Goal: Task Accomplishment & Management: Use online tool/utility

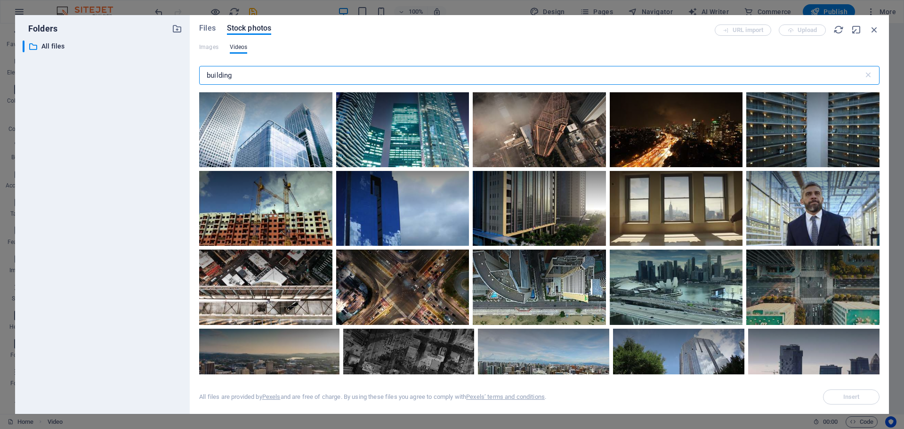
select select "%"
drag, startPoint x: 0, startPoint y: 0, endPoint x: 93, endPoint y: 77, distance: 121.0
click at [93, 77] on div "Folders ​ All files All files Files Stock photos URL import Upload Images Video…" at bounding box center [452, 214] width 874 height 399
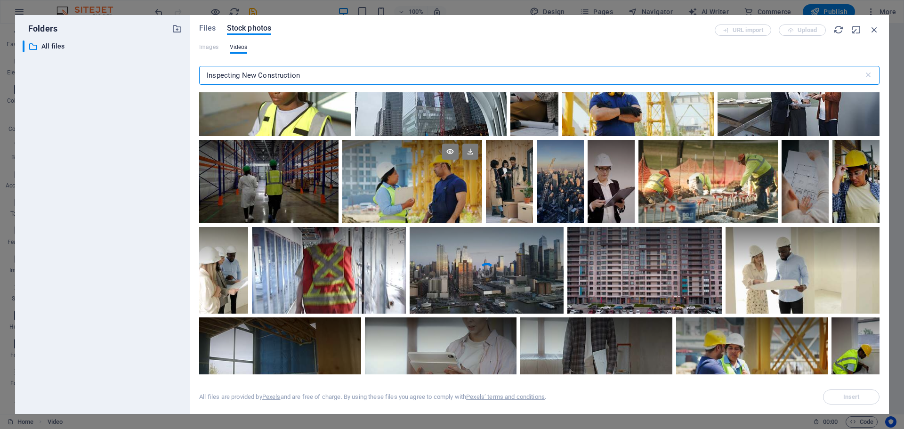
scroll to position [1789, 0]
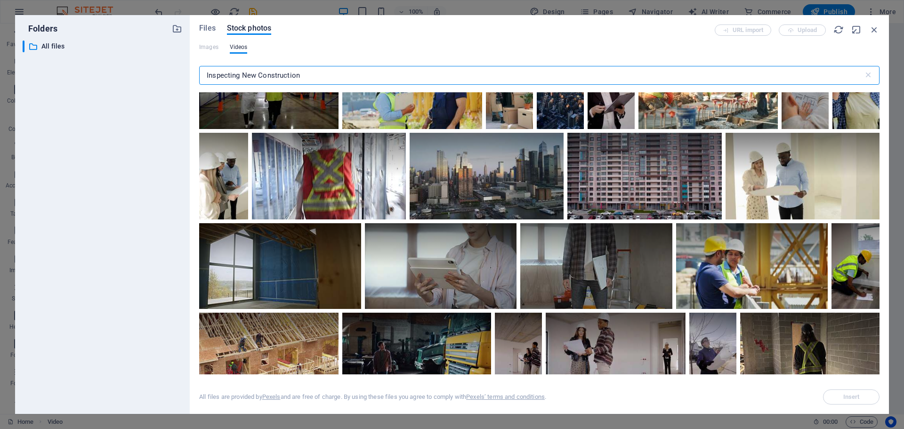
drag, startPoint x: 305, startPoint y: 74, endPoint x: 242, endPoint y: 76, distance: 63.1
click at [242, 76] on input "Inspecting New Construction" at bounding box center [531, 75] width 664 height 19
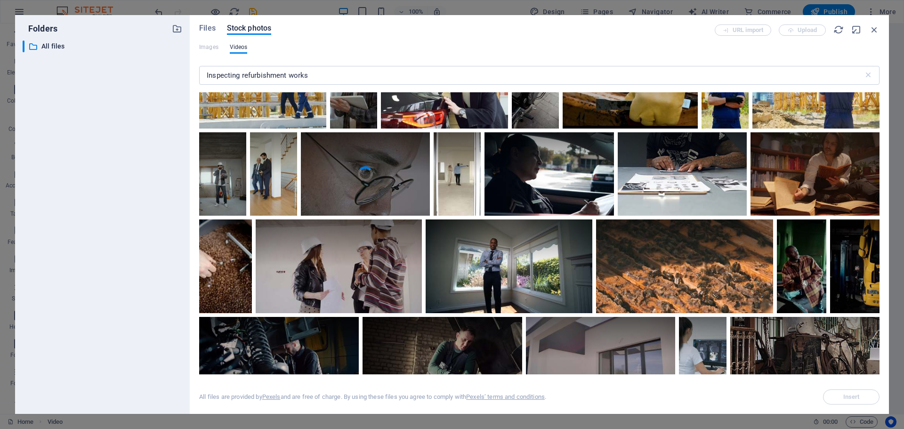
scroll to position [2166, 0]
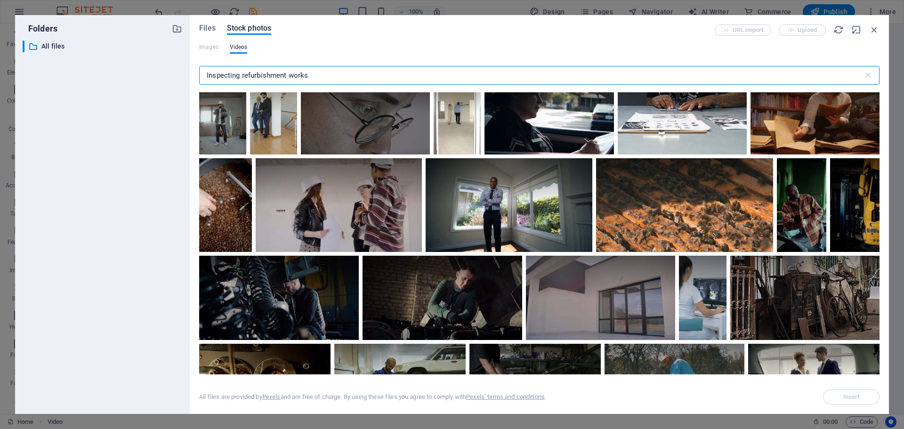
drag, startPoint x: 333, startPoint y: 72, endPoint x: 242, endPoint y: 74, distance: 91.4
click at [242, 74] on input "Inspecting refurbishment works" at bounding box center [531, 75] width 664 height 19
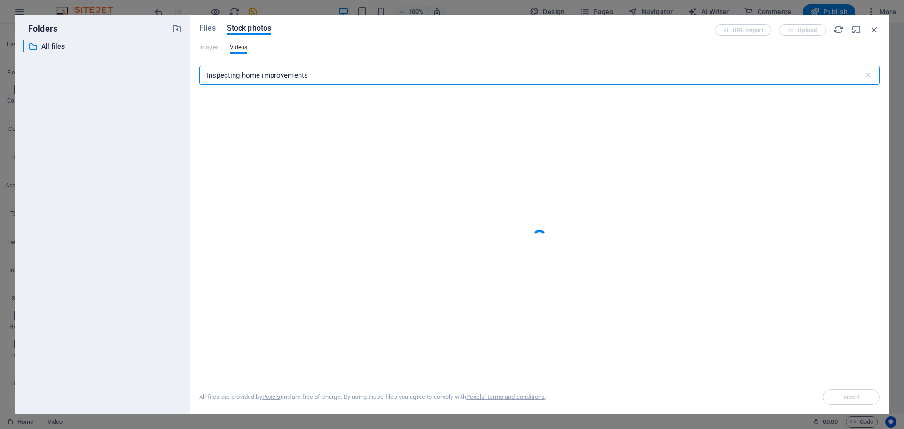
type input "Inspecting home improvements"
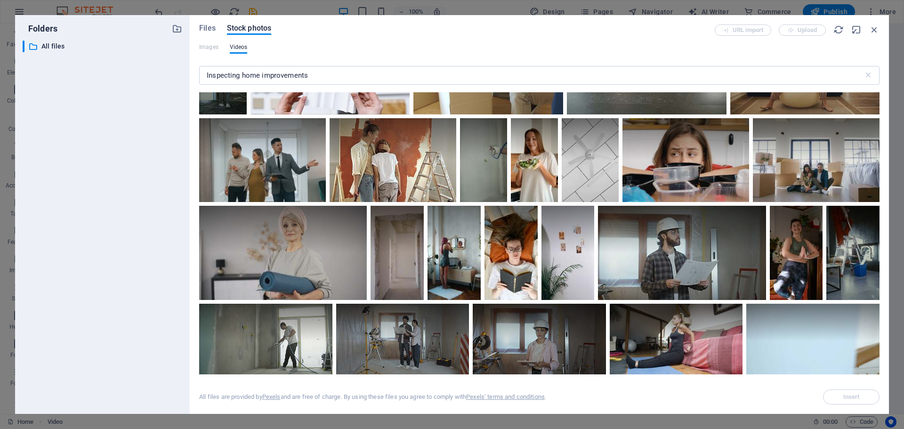
scroll to position [2637, 0]
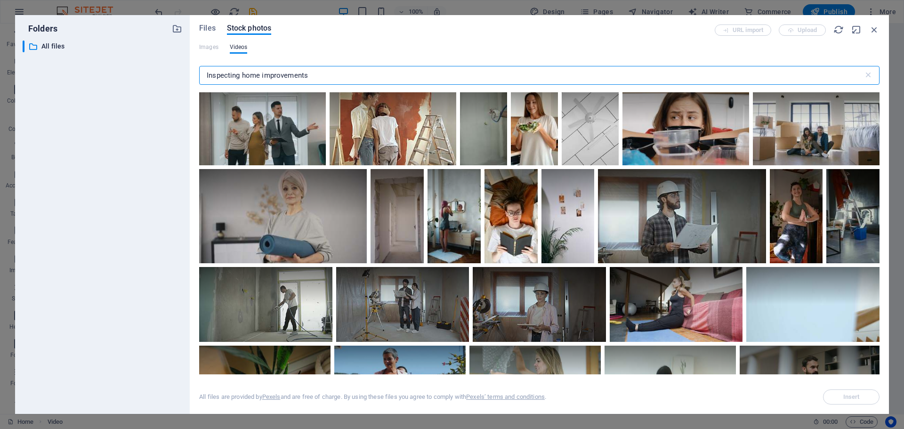
drag, startPoint x: 327, startPoint y: 75, endPoint x: 339, endPoint y: 71, distance: 13.1
click at [339, 71] on input "Inspecting home improvements" at bounding box center [531, 75] width 664 height 19
click at [257, 116] on div at bounding box center [262, 102] width 127 height 42
click at [860, 399] on span "Insert" at bounding box center [851, 397] width 48 height 6
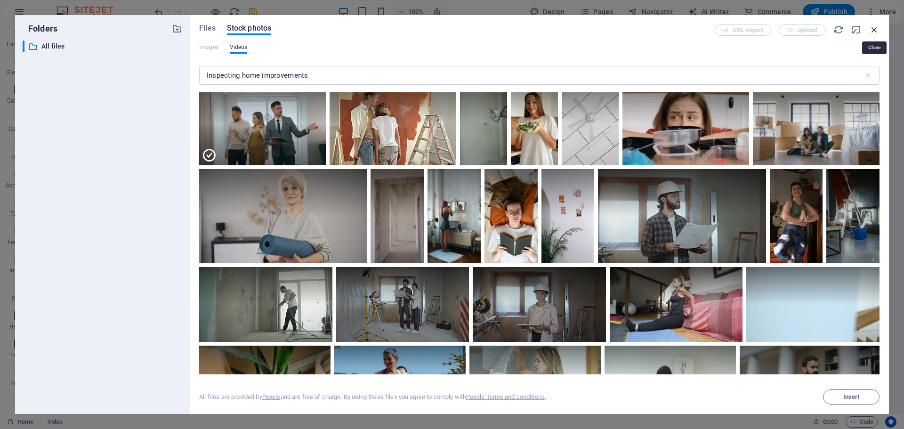
click at [877, 32] on icon "button" at bounding box center [874, 29] width 10 height 10
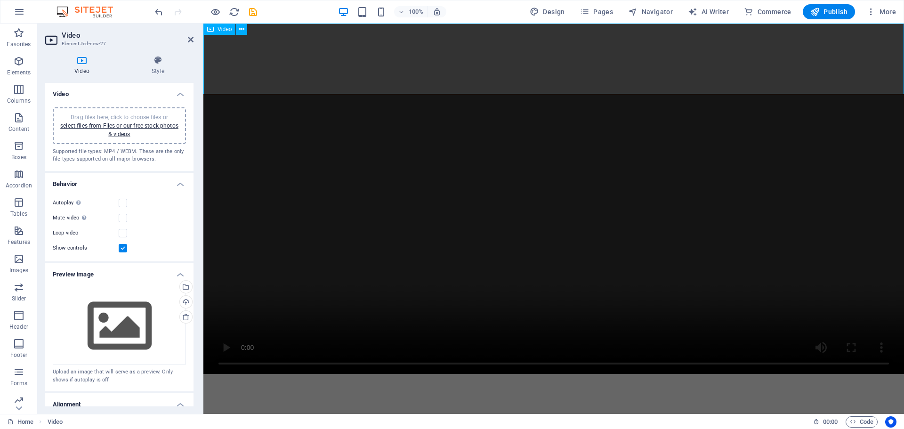
click at [228, 66] on figure at bounding box center [553, 199] width 701 height 350
click at [134, 121] on div "Drag files here, click to choose files or select files from Files or our free s…" at bounding box center [119, 125] width 122 height 25
click at [148, 126] on link "select files from Files or our free stock photos & videos" at bounding box center [119, 129] width 118 height 15
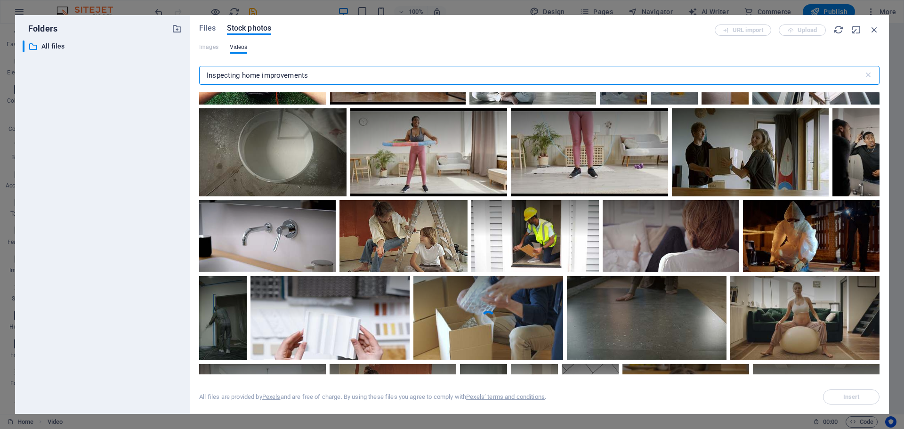
scroll to position [2448, 0]
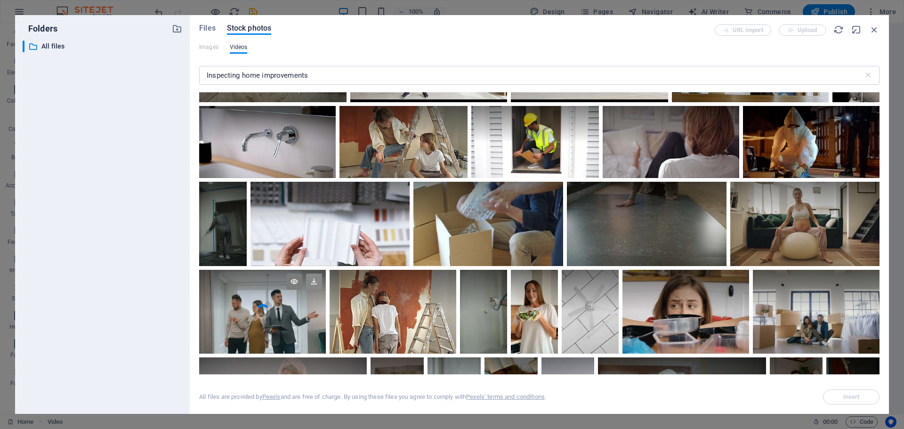
click at [315, 280] on icon at bounding box center [314, 282] width 16 height 16
